Goal: Check status: Check status

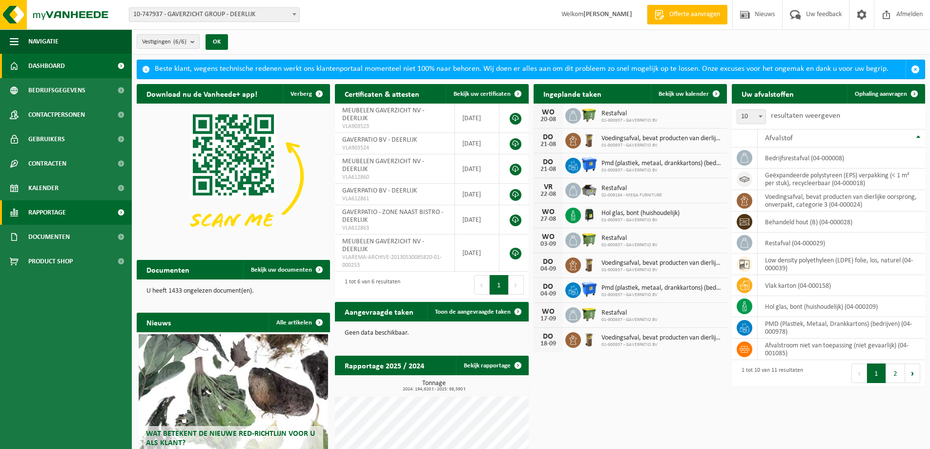
click at [45, 209] on span "Rapportage" at bounding box center [47, 212] width 38 height 24
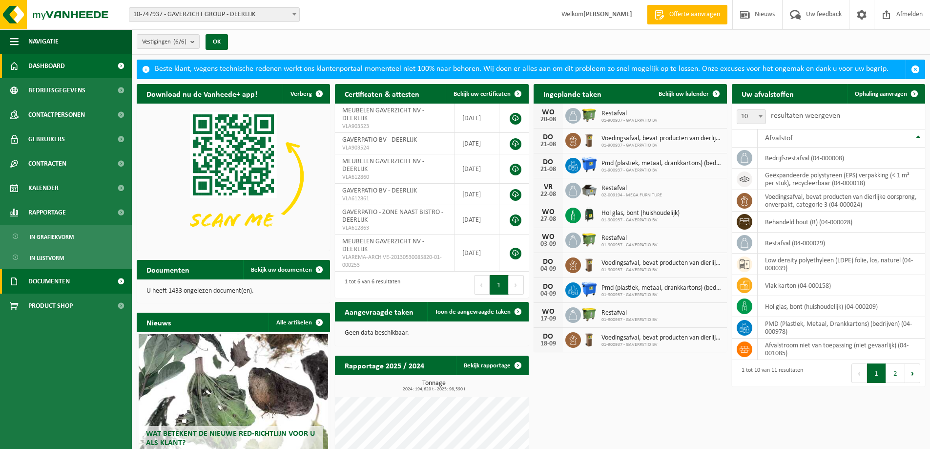
click at [54, 279] on span "Documenten" at bounding box center [49, 281] width 42 height 24
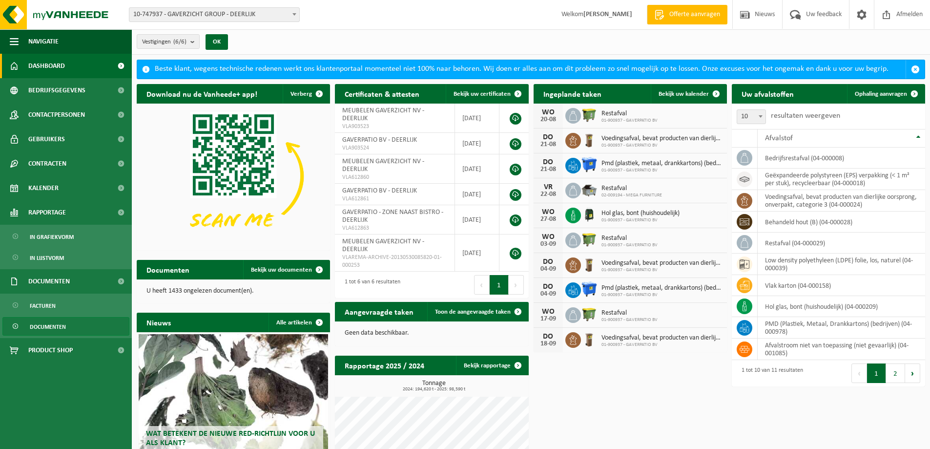
click at [58, 329] on span "Documenten" at bounding box center [48, 326] width 36 height 19
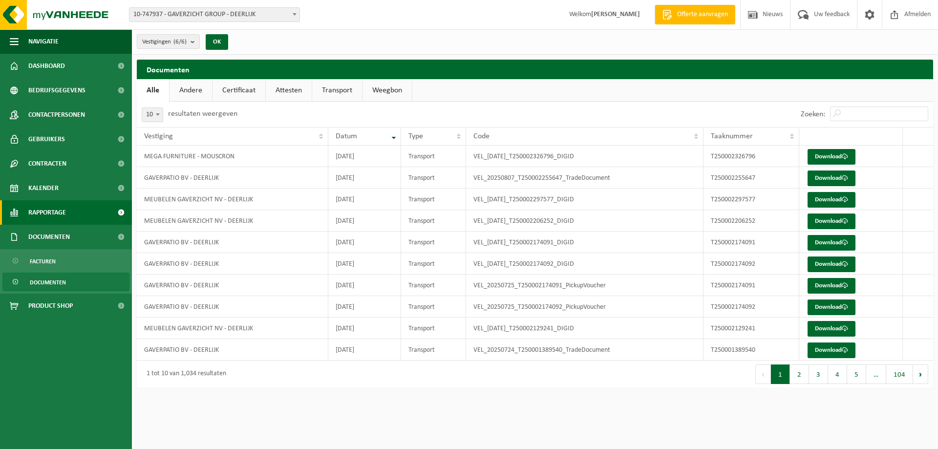
click at [50, 215] on span "Rapportage" at bounding box center [47, 212] width 38 height 24
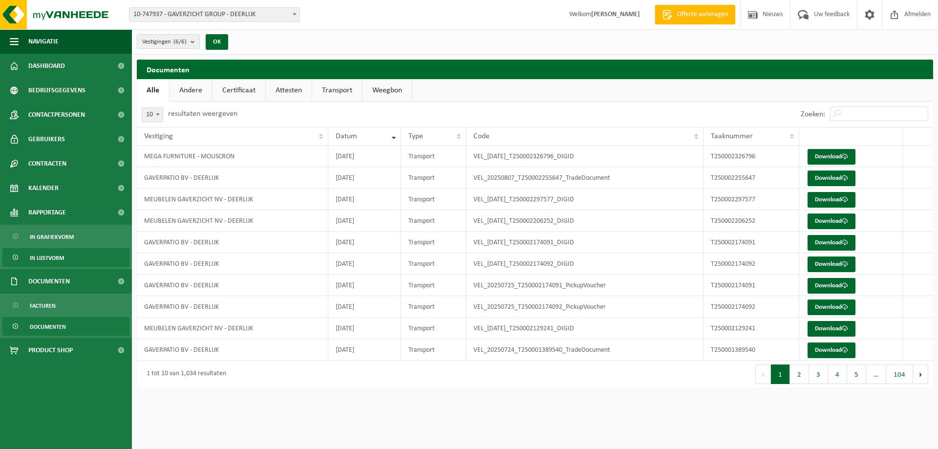
click at [47, 256] on span "In lijstvorm" at bounding box center [47, 258] width 34 height 19
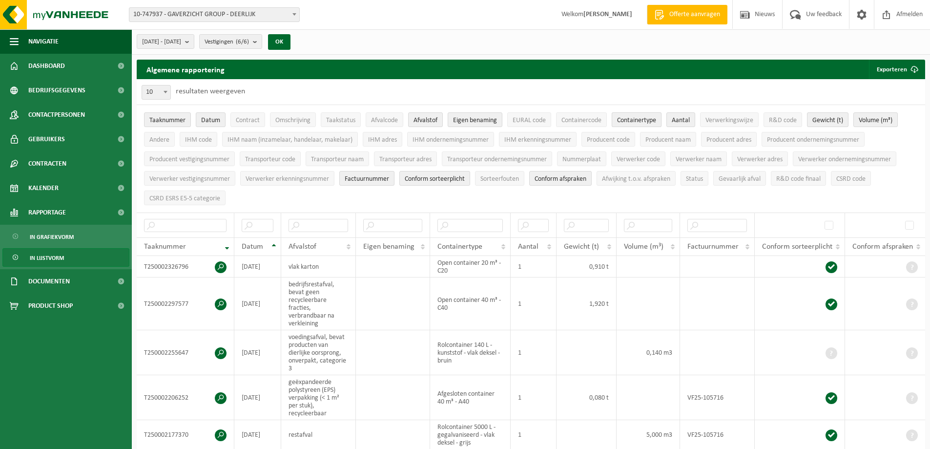
click at [644, 117] on span "Containertype" at bounding box center [636, 120] width 39 height 7
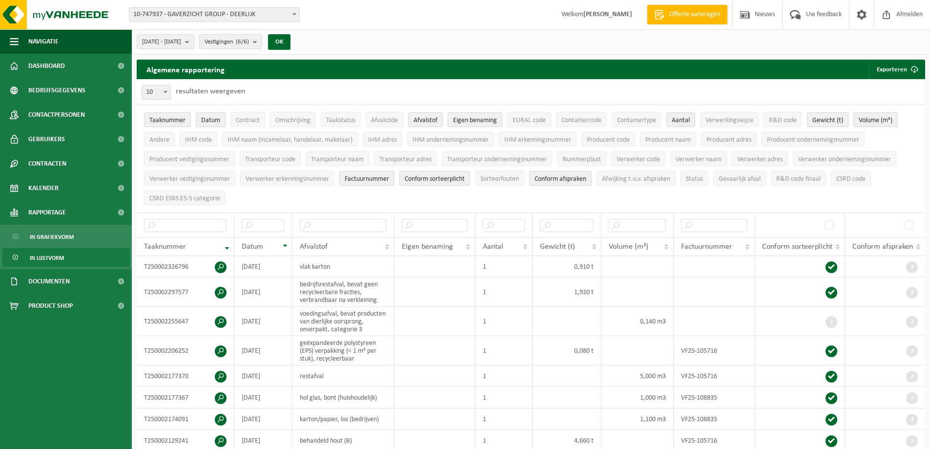
click at [186, 18] on span "10-747937 - GAVERZICHT GROUP - DEERLIJK" at bounding box center [214, 15] width 170 height 14
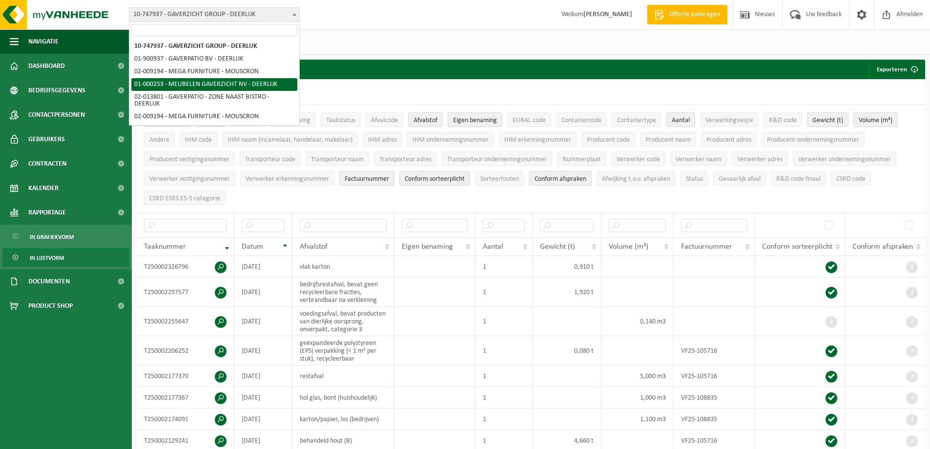
select select "29"
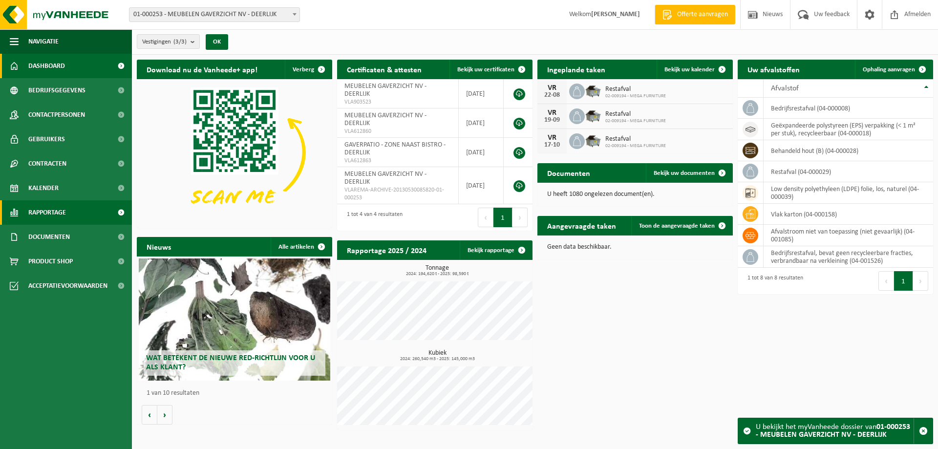
click at [76, 209] on link "Rapportage" at bounding box center [66, 212] width 132 height 24
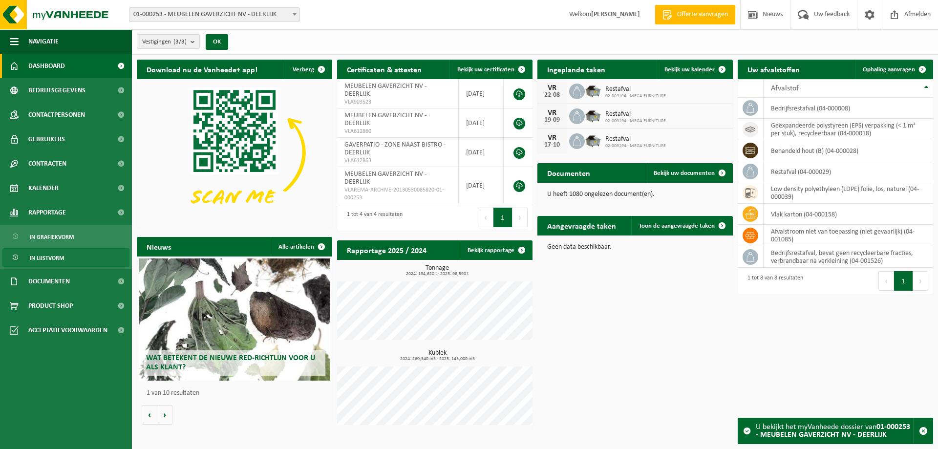
click at [62, 256] on span "In lijstvorm" at bounding box center [47, 258] width 34 height 19
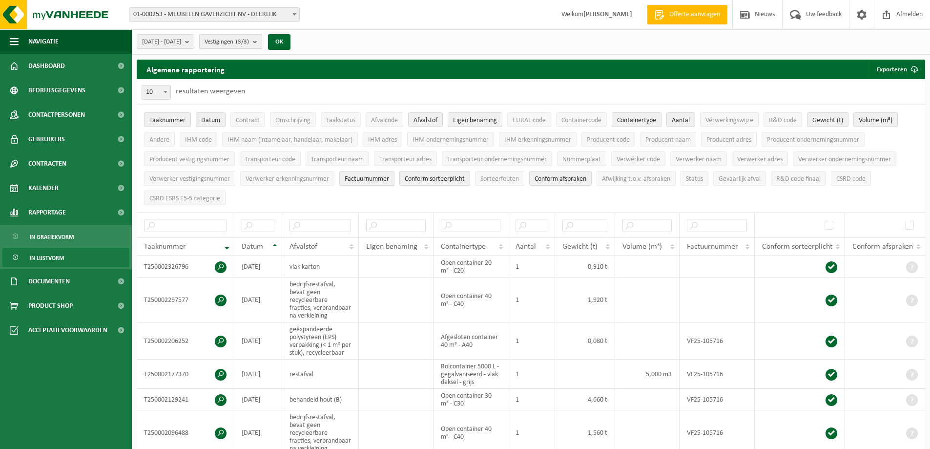
click at [648, 123] on span "Containertype" at bounding box center [636, 120] width 39 height 7
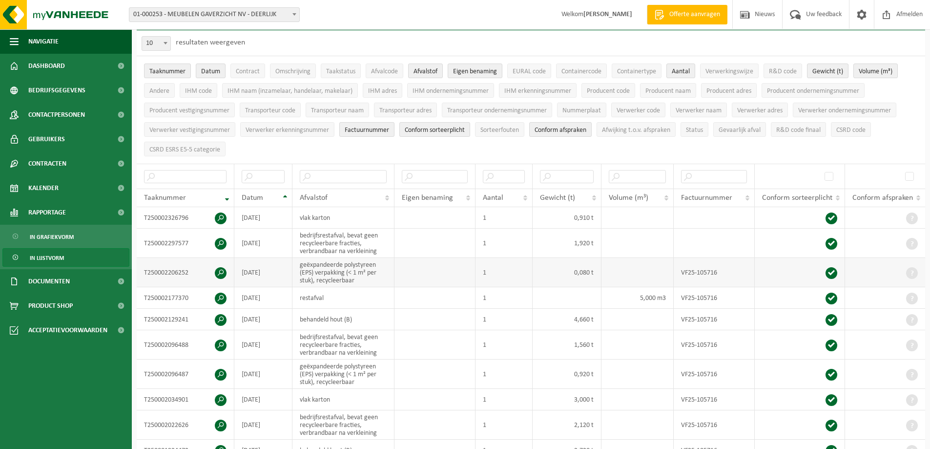
scroll to position [98, 0]
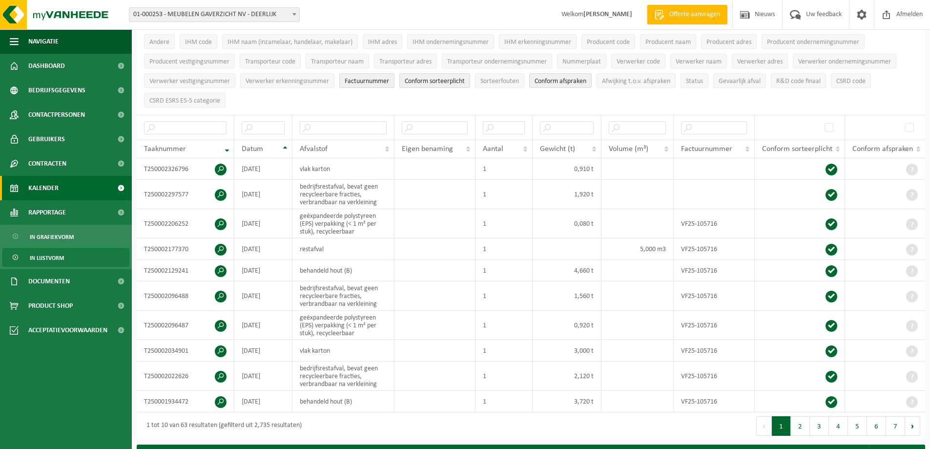
click at [85, 191] on link "Kalender" at bounding box center [66, 188] width 132 height 24
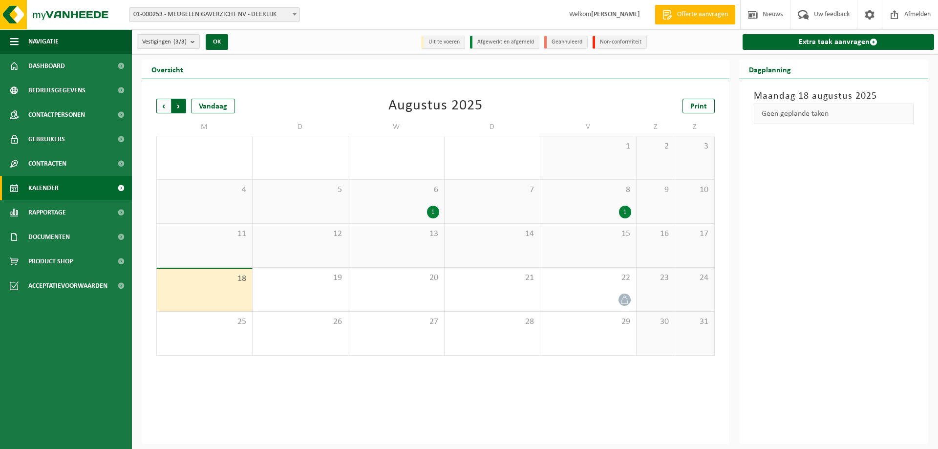
click at [161, 103] on span "Vorige" at bounding box center [163, 106] width 15 height 15
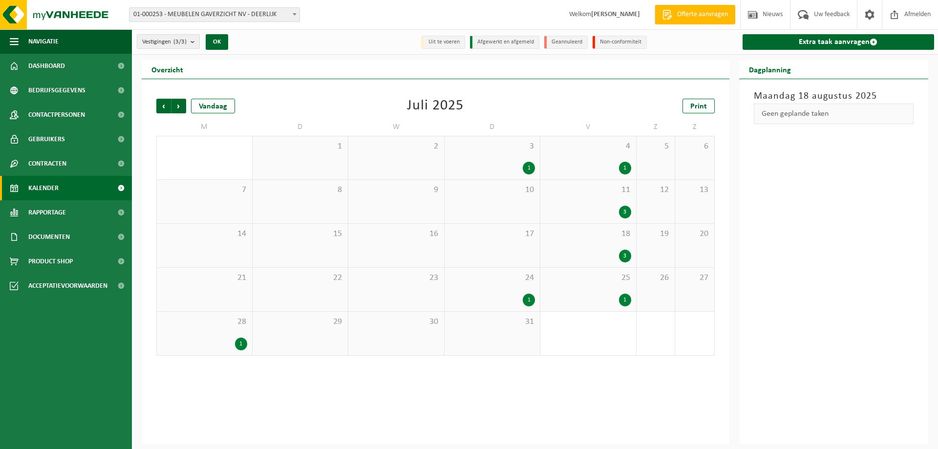
click at [623, 212] on div "3" at bounding box center [625, 212] width 12 height 13
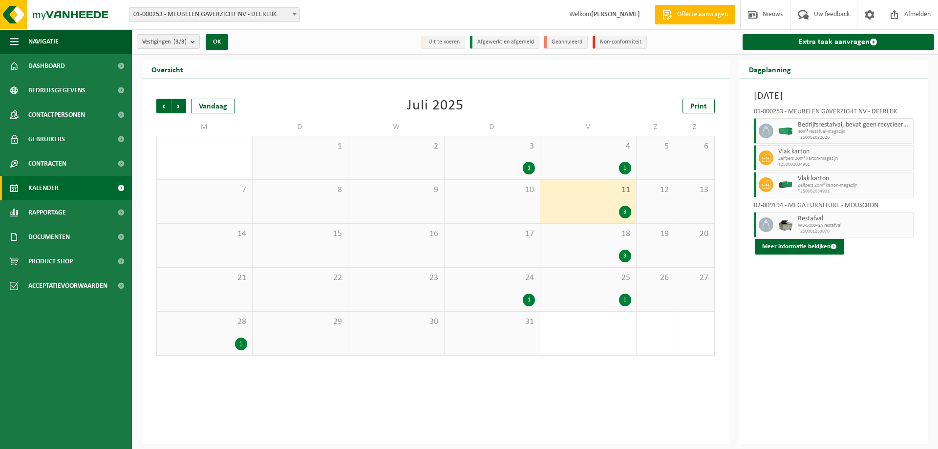
click at [765, 128] on icon at bounding box center [765, 130] width 9 height 9
click at [625, 255] on div "3" at bounding box center [625, 256] width 12 height 13
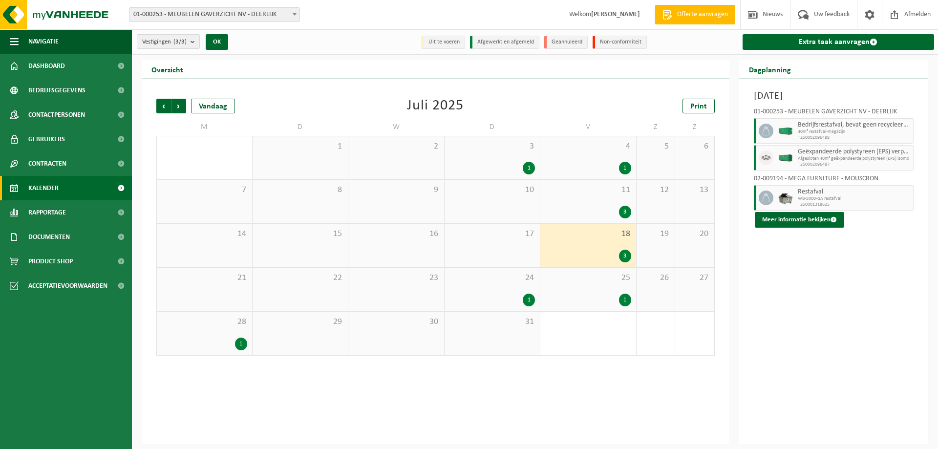
click at [801, 131] on span "40m³ restafval-magazijn" at bounding box center [853, 132] width 113 height 6
click at [807, 223] on button "Meer informatie bekijken" at bounding box center [798, 220] width 89 height 16
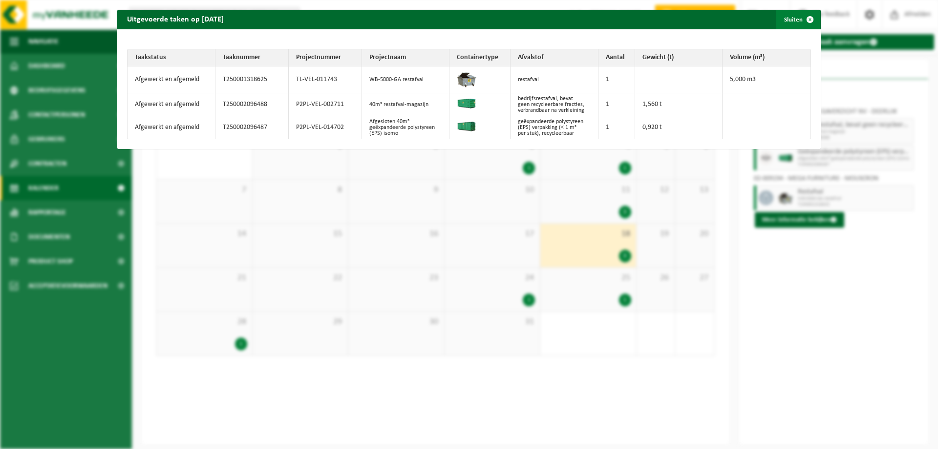
click at [805, 16] on span "button" at bounding box center [810, 20] width 20 height 20
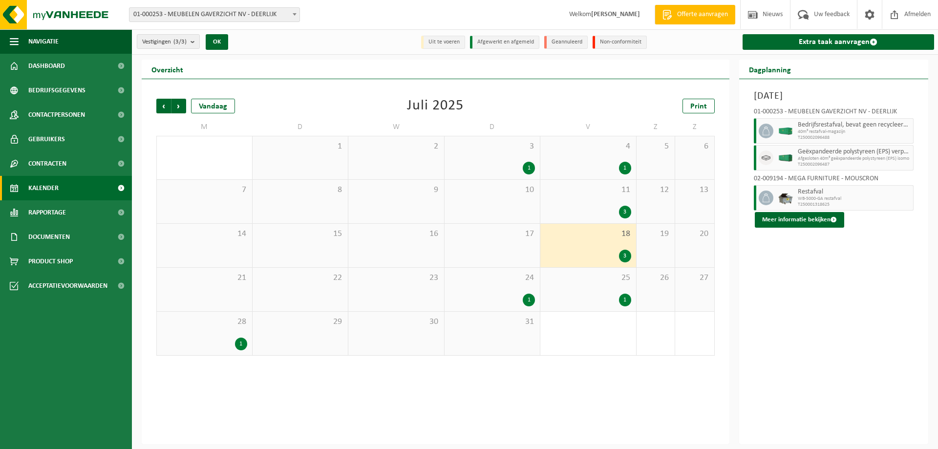
click at [624, 297] on div "1" at bounding box center [625, 299] width 12 height 13
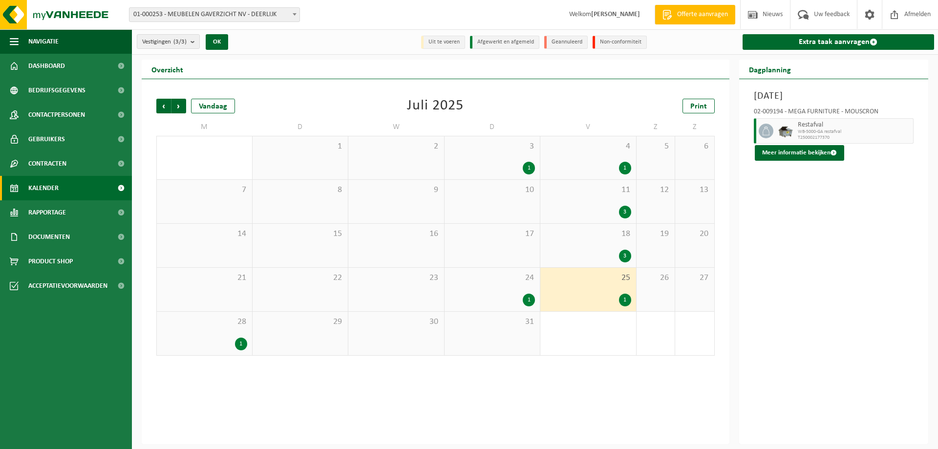
click at [396, 345] on div "30" at bounding box center [396, 333] width 96 height 43
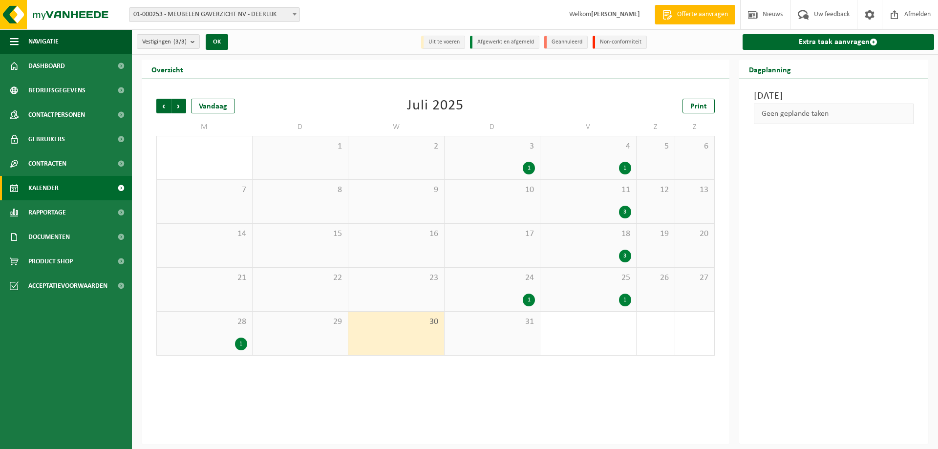
click at [241, 341] on div "1" at bounding box center [241, 343] width 12 height 13
